Goal: Task Accomplishment & Management: Manage account settings

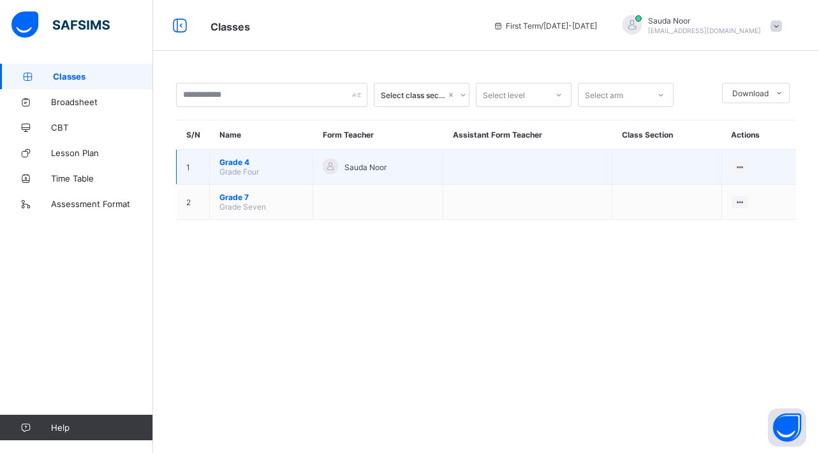
click at [246, 165] on span "Grade 4" at bounding box center [261, 163] width 84 height 10
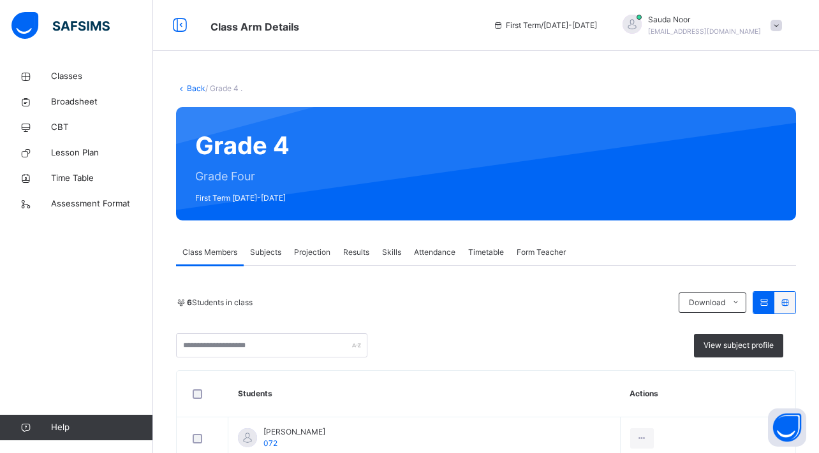
click at [431, 247] on span "Attendance" at bounding box center [434, 252] width 41 height 11
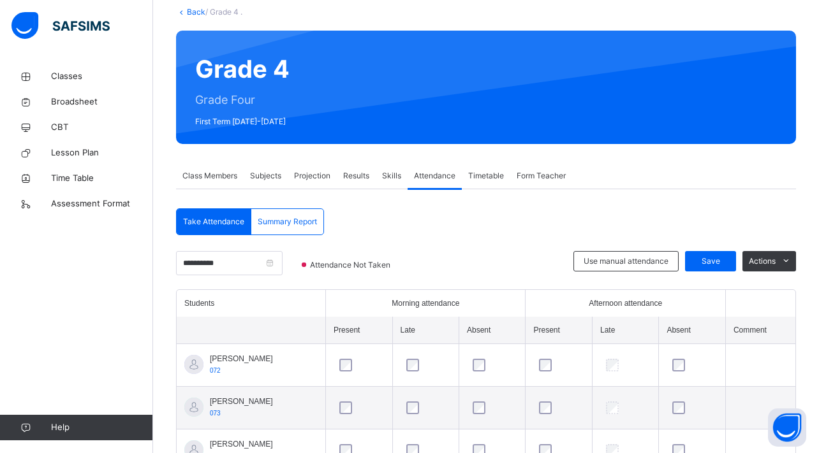
scroll to position [198, 0]
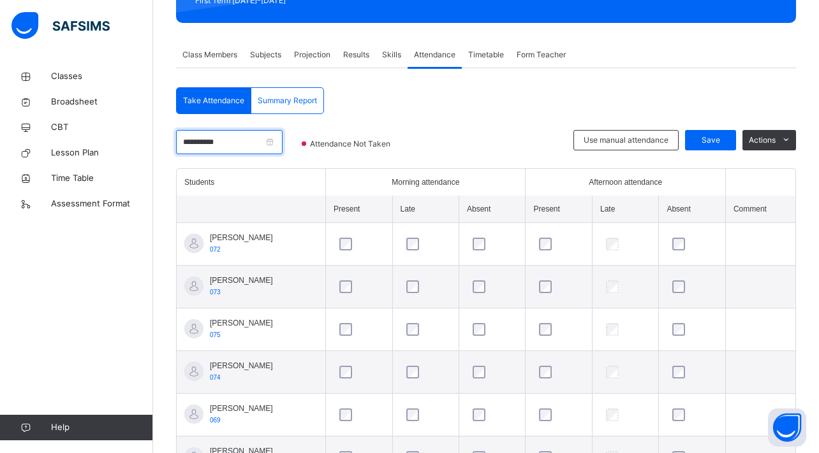
click at [263, 149] on input "**********" at bounding box center [229, 142] width 106 height 24
click at [511, 80] on div "Back / Grade 4 . Grade 4 Grade Four First Term [DATE]-[DATE] Class Members Subj…" at bounding box center [486, 190] width 666 height 649
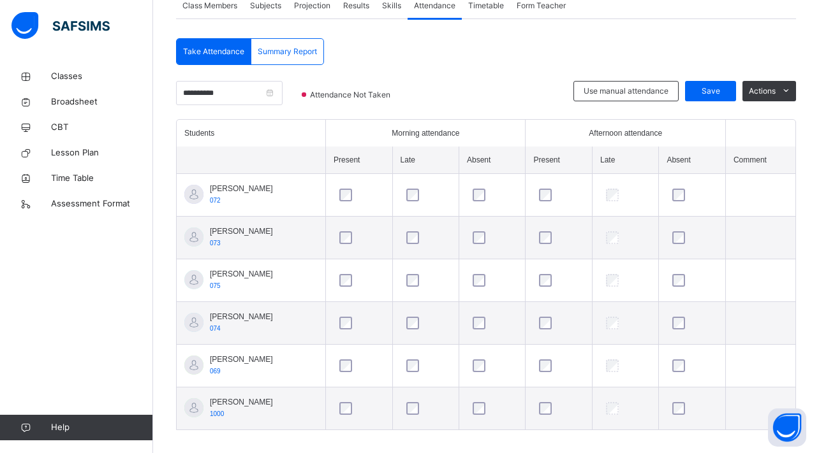
scroll to position [254, 0]
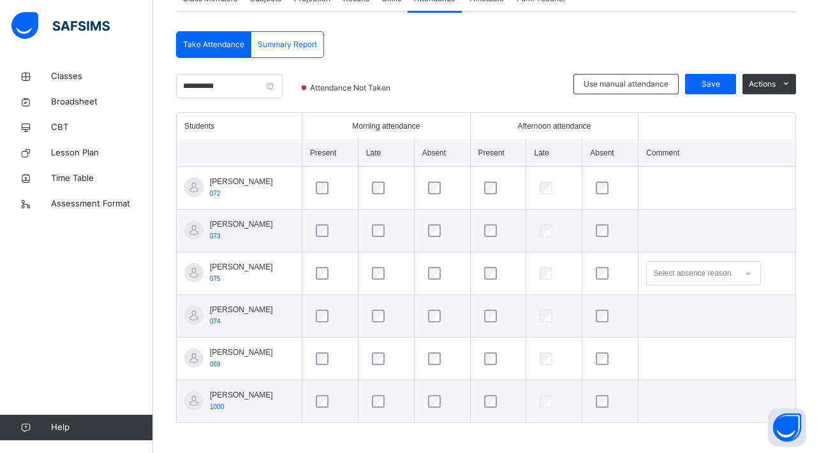
click at [696, 269] on div "Select absence reason" at bounding box center [692, 273] width 78 height 24
click at [705, 226] on td at bounding box center [716, 231] width 157 height 43
click at [717, 81] on span "Save" at bounding box center [710, 83] width 32 height 11
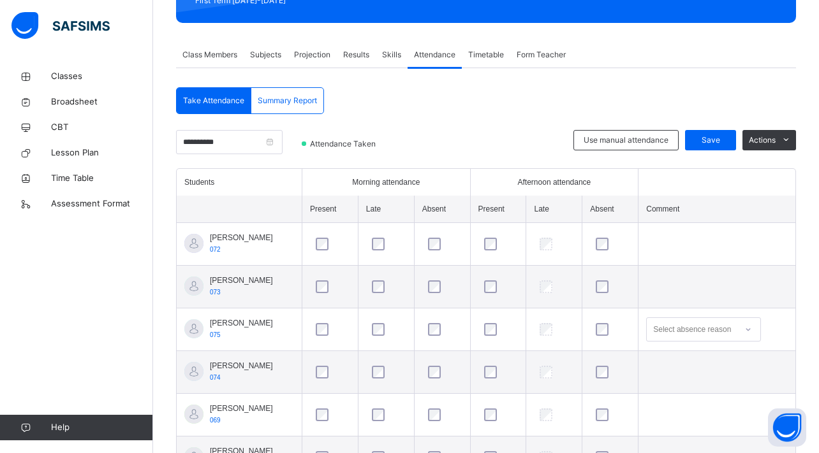
scroll to position [198, 0]
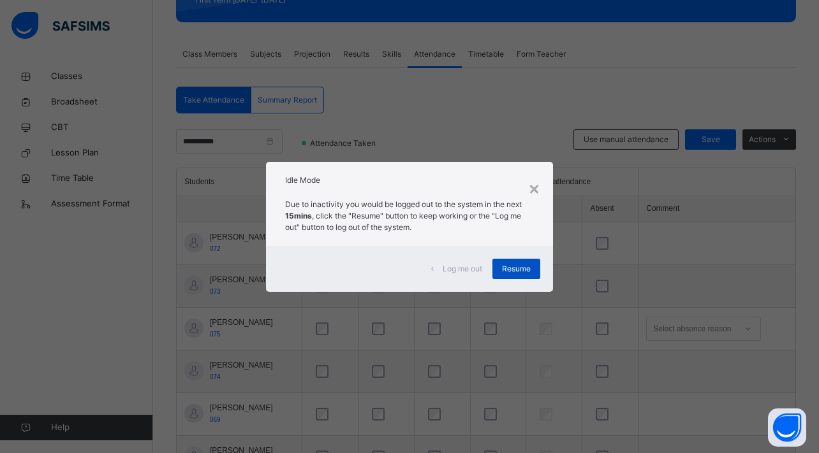
click at [524, 265] on span "Resume" at bounding box center [516, 268] width 29 height 11
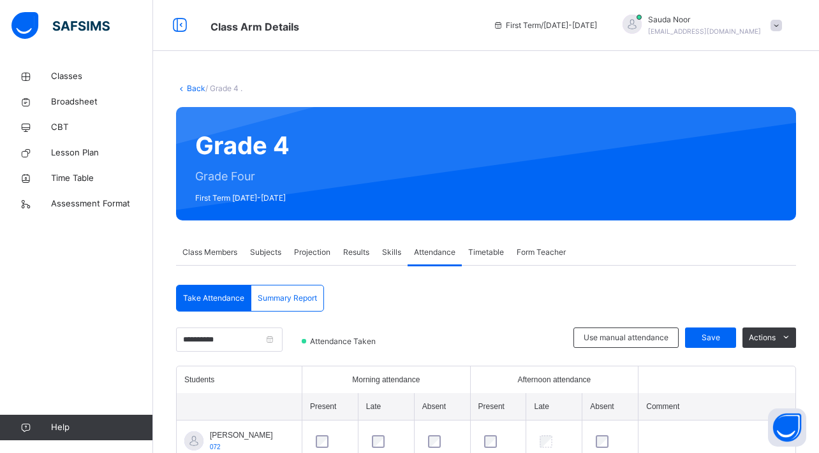
scroll to position [0, 0]
click at [781, 31] on span at bounding box center [775, 25] width 11 height 11
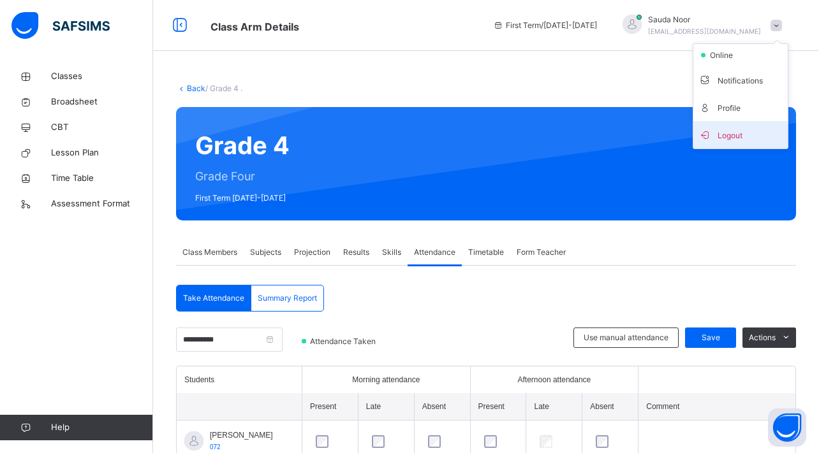
click at [738, 123] on li "Logout" at bounding box center [740, 134] width 94 height 27
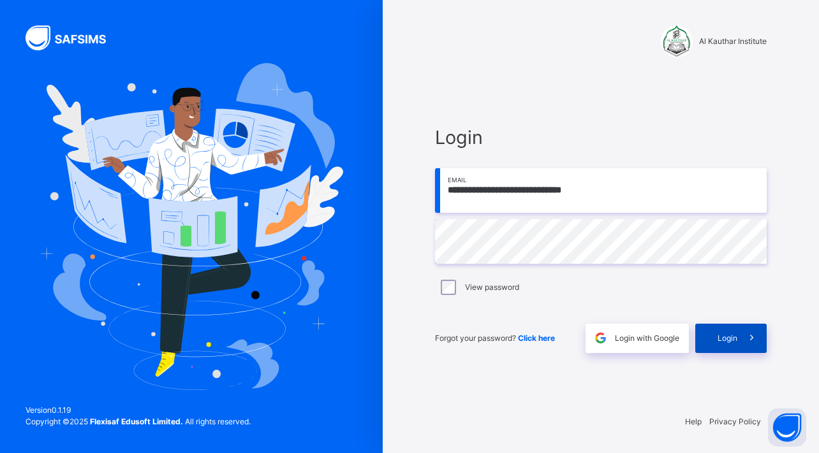
click at [725, 334] on span "Login" at bounding box center [727, 338] width 20 height 11
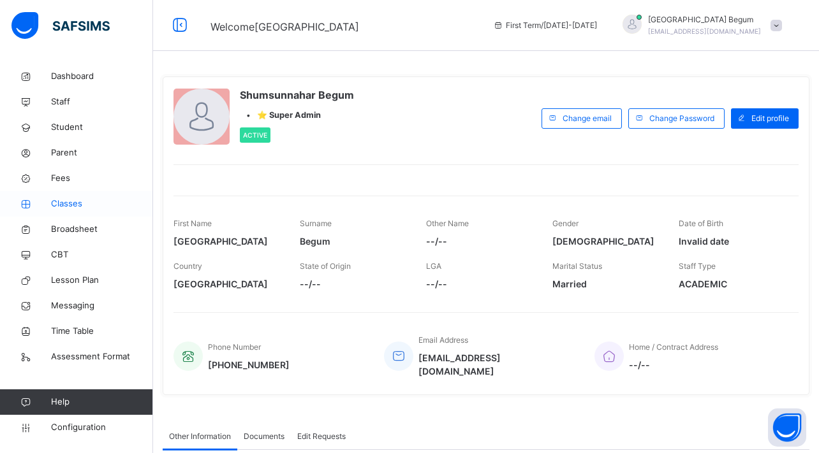
click at [87, 205] on span "Classes" at bounding box center [102, 204] width 102 height 13
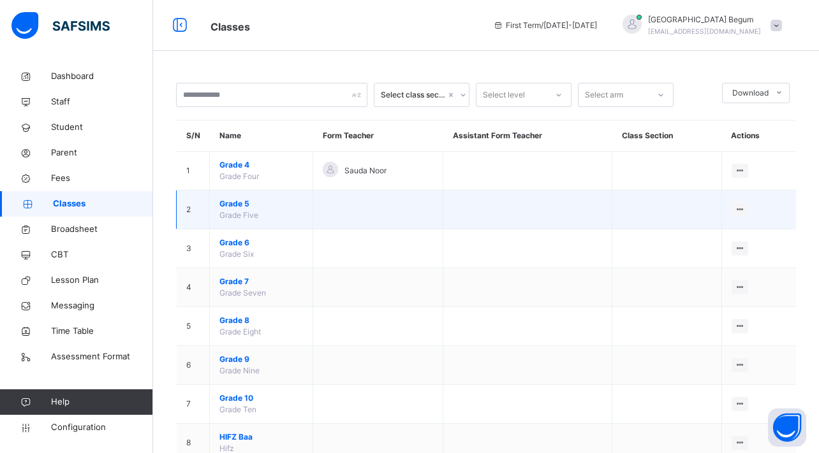
click at [250, 202] on span "Grade 5" at bounding box center [261, 203] width 84 height 11
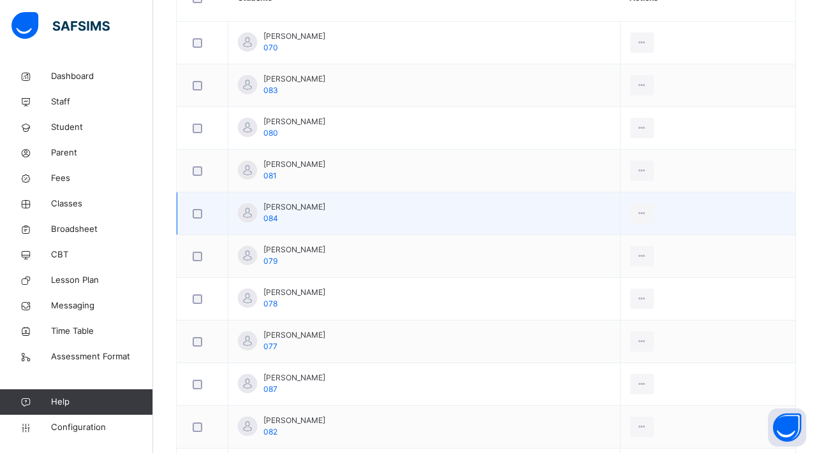
scroll to position [162, 0]
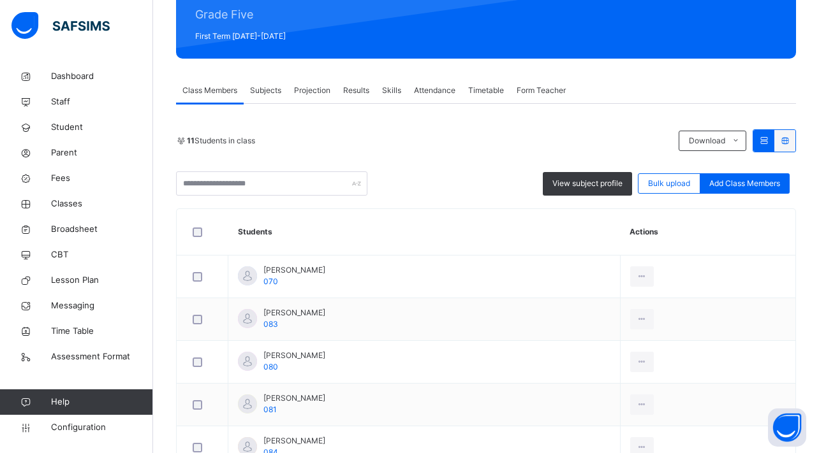
click at [268, 87] on span "Subjects" at bounding box center [265, 90] width 31 height 11
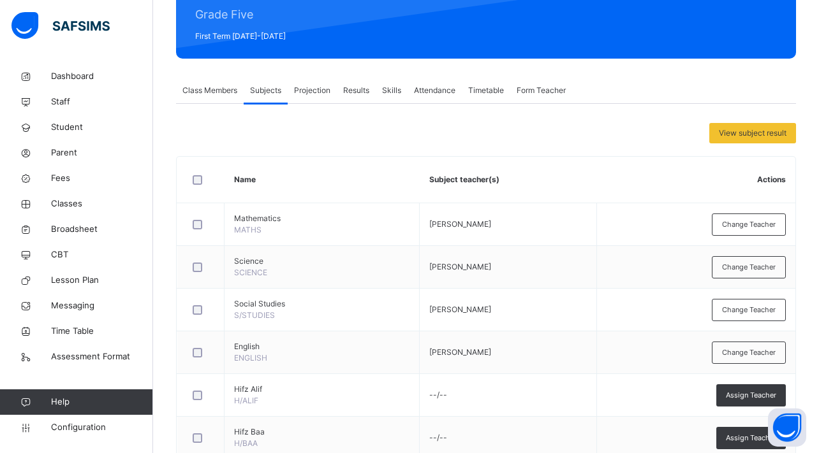
click at [207, 86] on span "Class Members" at bounding box center [209, 90] width 55 height 11
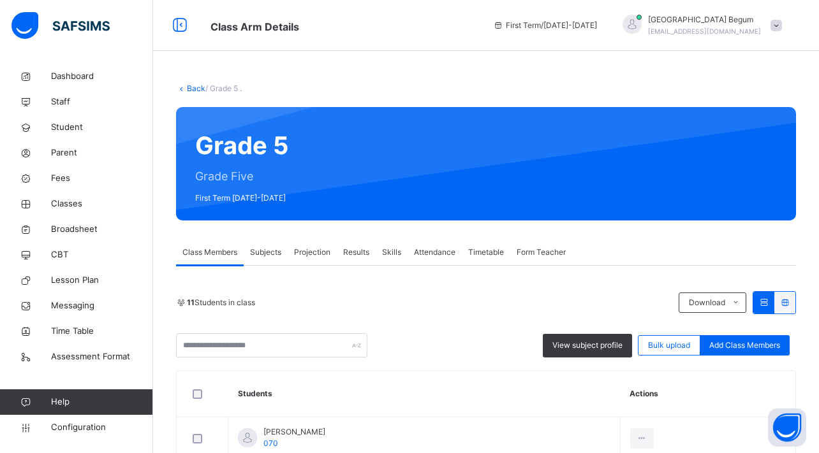
scroll to position [0, 0]
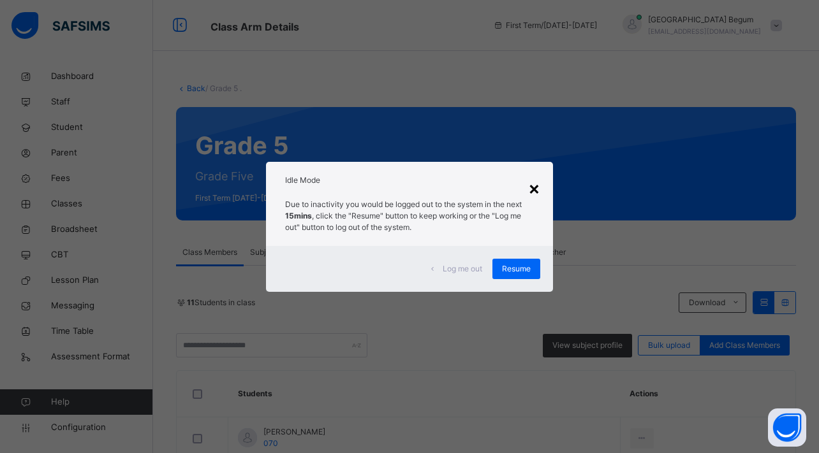
click at [536, 181] on div "×" at bounding box center [534, 188] width 12 height 27
click at [530, 274] on span "Resume" at bounding box center [516, 268] width 29 height 11
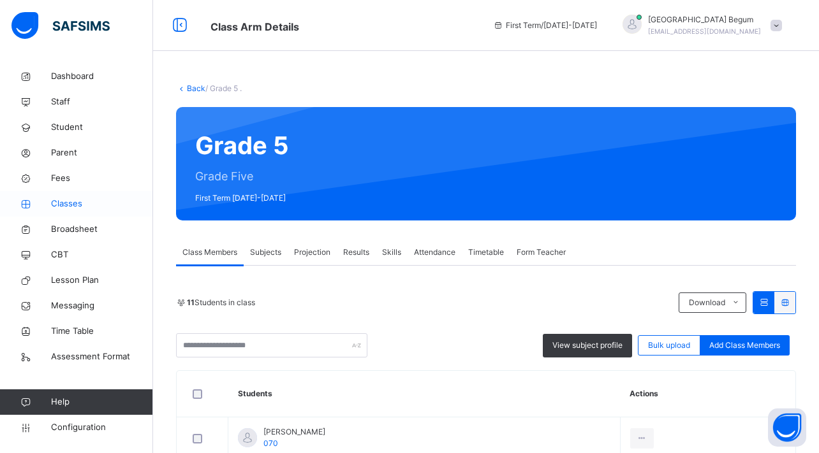
click at [66, 202] on span "Classes" at bounding box center [102, 204] width 102 height 13
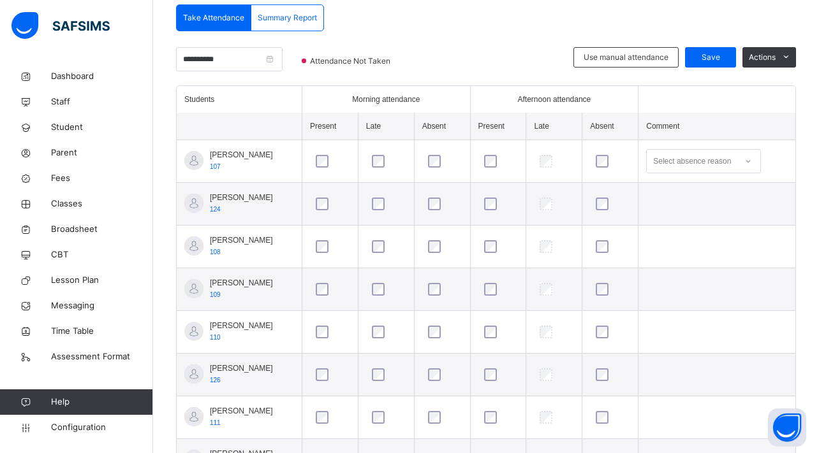
scroll to position [232, 0]
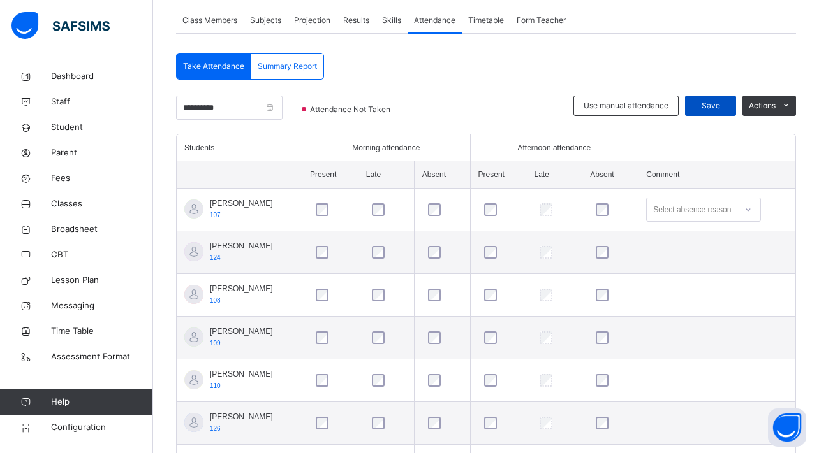
click at [707, 110] on span "Save" at bounding box center [710, 105] width 32 height 11
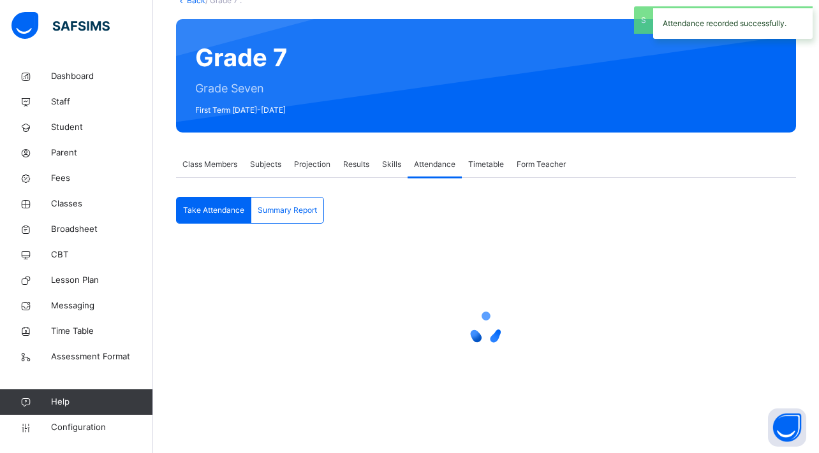
scroll to position [88, 0]
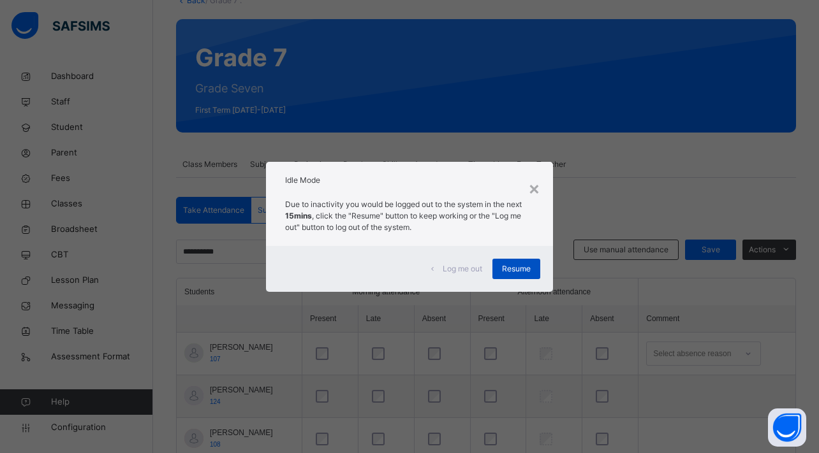
click at [520, 274] on span "Resume" at bounding box center [516, 268] width 29 height 11
